Goal: Information Seeking & Learning: Check status

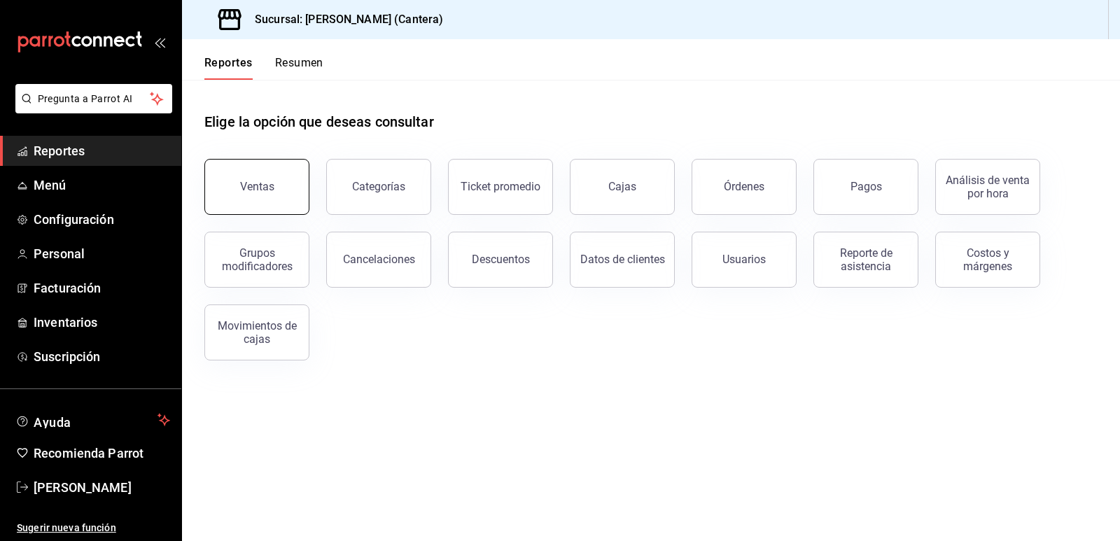
click at [262, 188] on div "Ventas" at bounding box center [257, 186] width 34 height 13
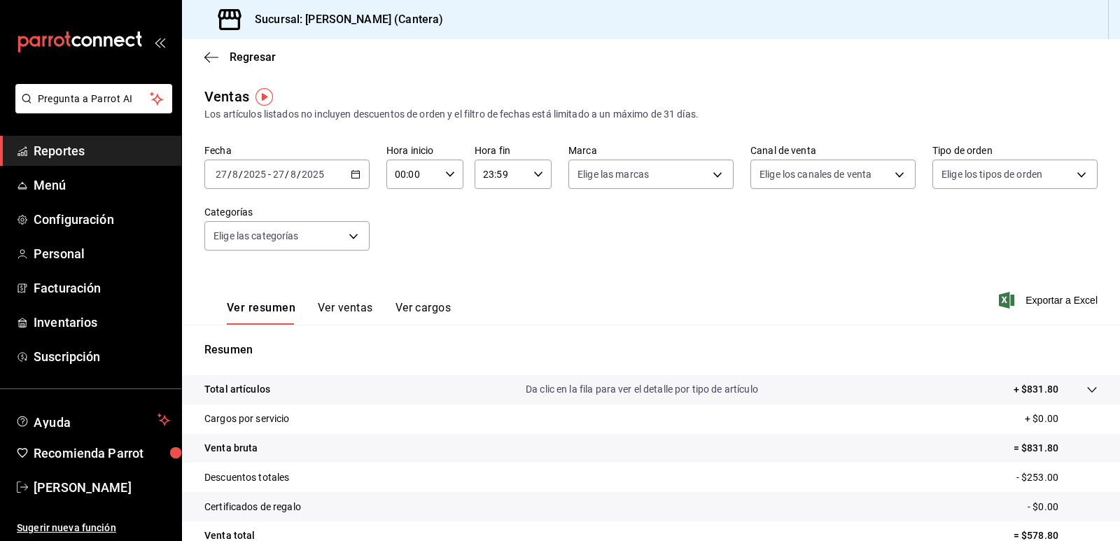
click at [358, 178] on div "[DATE] [DATE] - [DATE] [DATE]" at bounding box center [286, 174] width 165 height 29
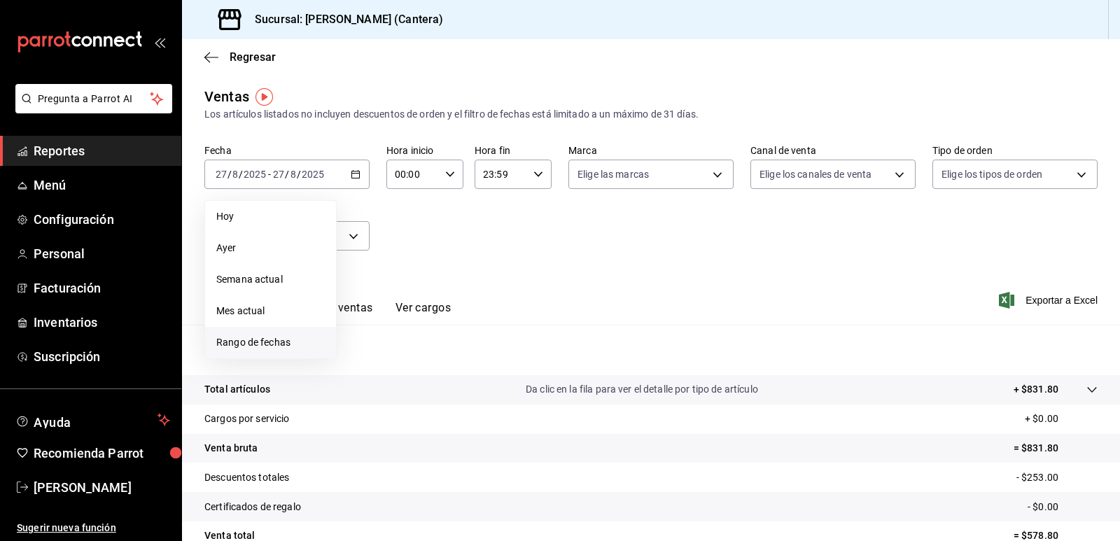
click at [253, 344] on span "Rango de fechas" at bounding box center [270, 342] width 108 height 15
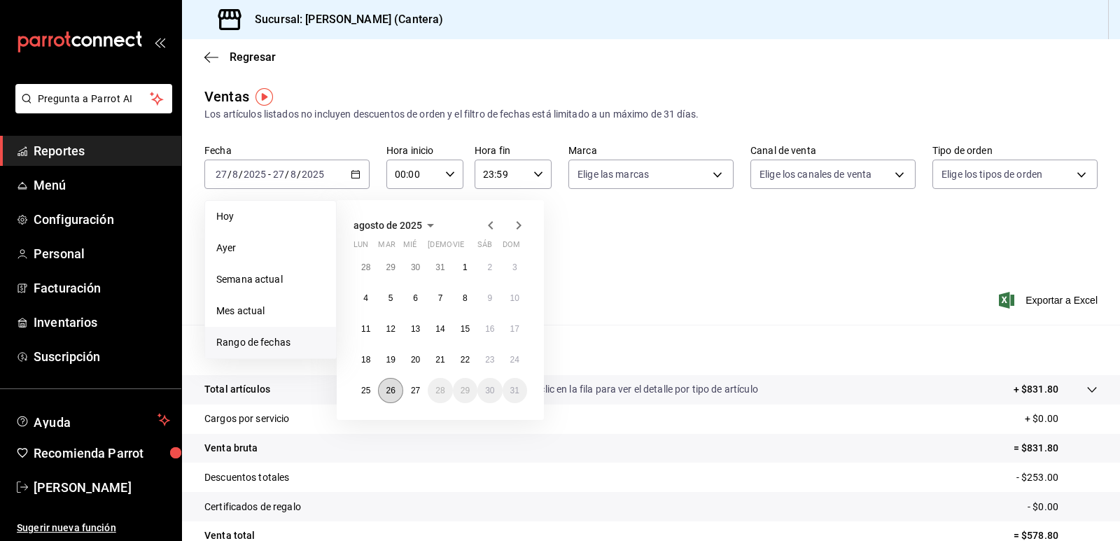
click at [389, 391] on abbr "26" at bounding box center [390, 391] width 9 height 10
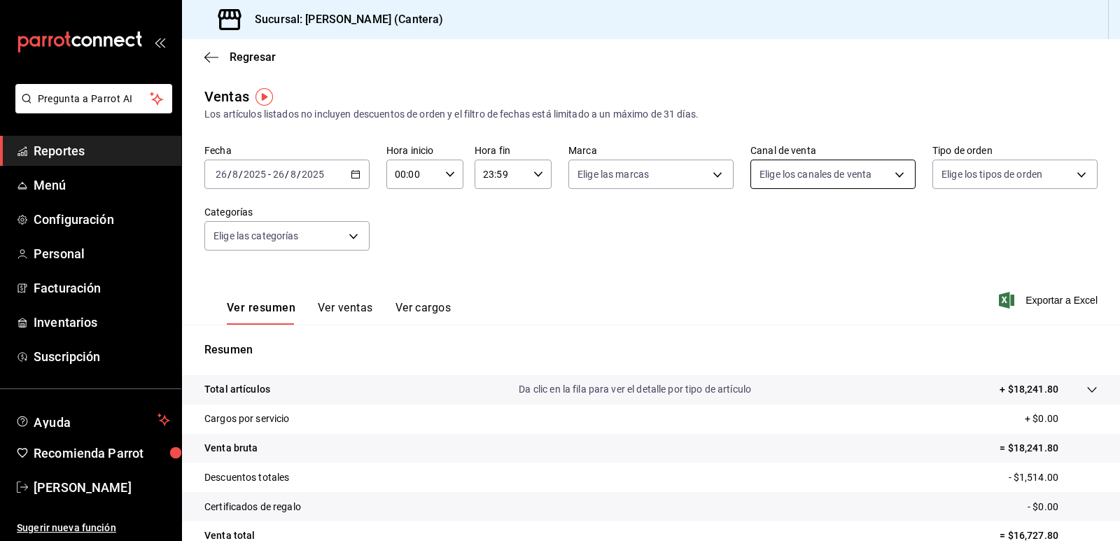
click at [894, 181] on body "Pregunta a Parrot AI Reportes Menú Configuración Personal Facturación Inventari…" at bounding box center [560, 270] width 1120 height 541
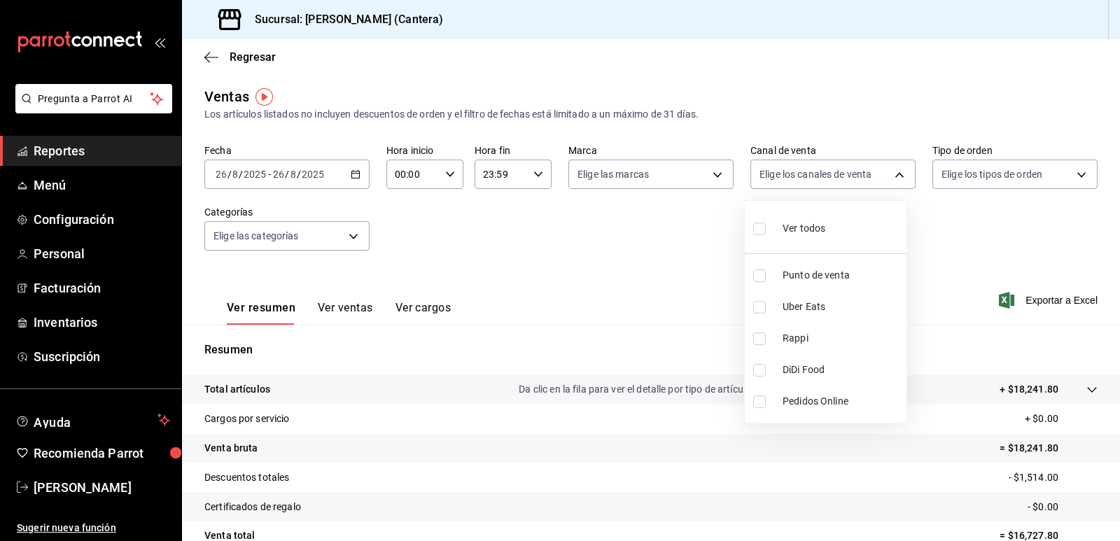
click at [764, 309] on input "checkbox" at bounding box center [759, 307] width 13 height 13
checkbox input "true"
type input "UBER_EATS"
